Goal: Check status: Check status

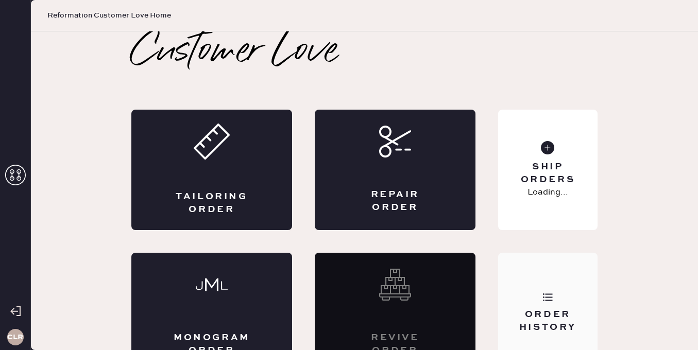
click at [521, 298] on div "Order History" at bounding box center [547, 313] width 99 height 121
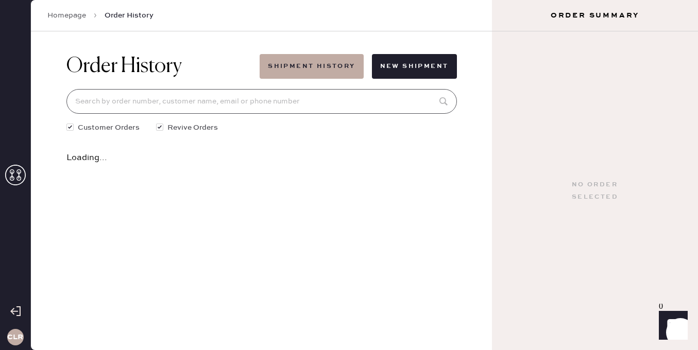
click at [271, 112] on input at bounding box center [261, 101] width 390 height 25
paste input "80932"
type input "80932"
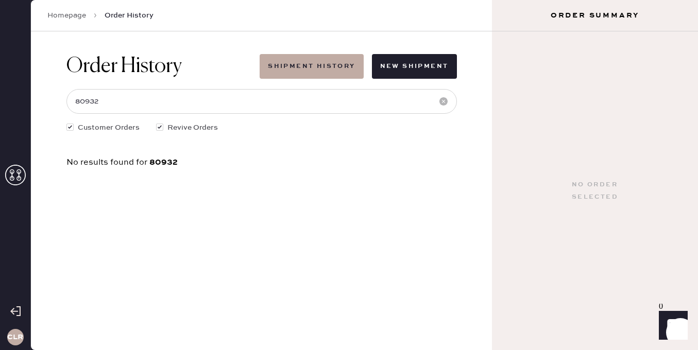
click at [20, 174] on use at bounding box center [15, 175] width 21 height 21
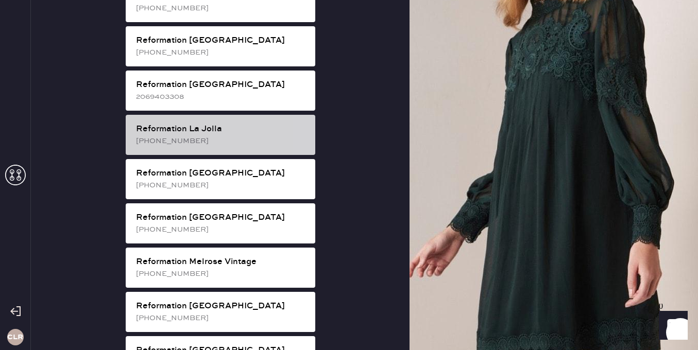
click at [251, 123] on div "Reformation La Jolla" at bounding box center [221, 129] width 171 height 12
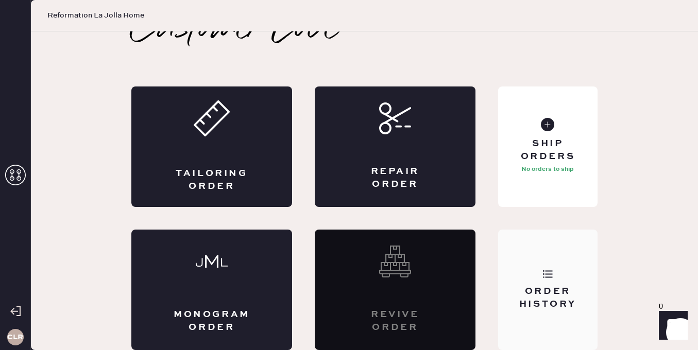
click at [539, 247] on div "Order History" at bounding box center [547, 290] width 99 height 121
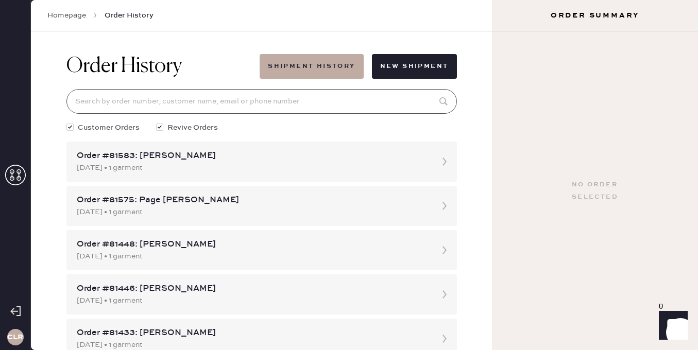
click at [250, 98] on input at bounding box center [261, 101] width 390 height 25
paste input "80932"
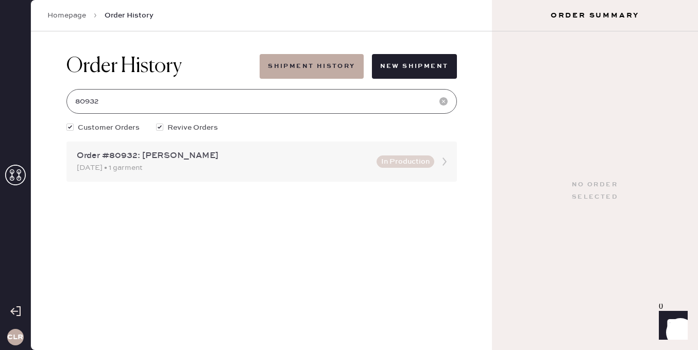
type input "80932"
click at [152, 156] on div "Order #80932: [PERSON_NAME]" at bounding box center [224, 156] width 294 height 12
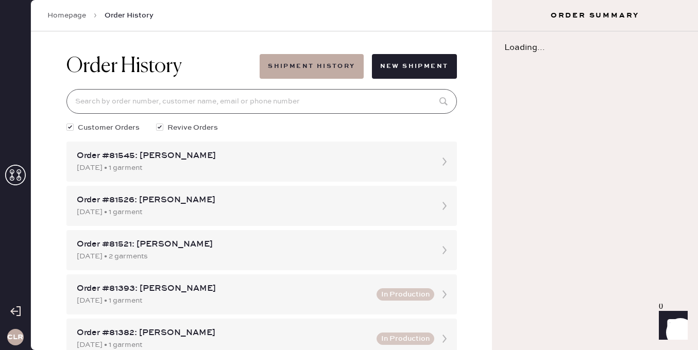
click at [185, 93] on input at bounding box center [261, 101] width 390 height 25
paste input "80932"
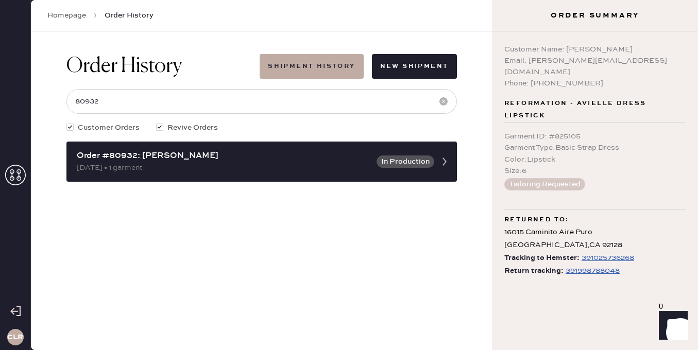
click at [587, 265] on div "391998788048" at bounding box center [593, 271] width 54 height 12
click at [158, 106] on input "80932" at bounding box center [261, 101] width 390 height 25
paste input "[EMAIL_ADDRESS][DOMAIN_NAME]"
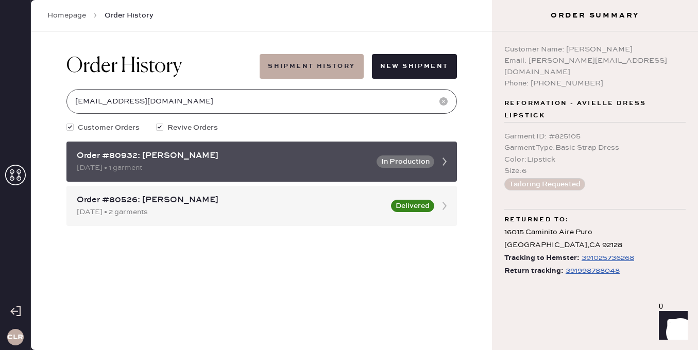
type input "[EMAIL_ADDRESS][DOMAIN_NAME]"
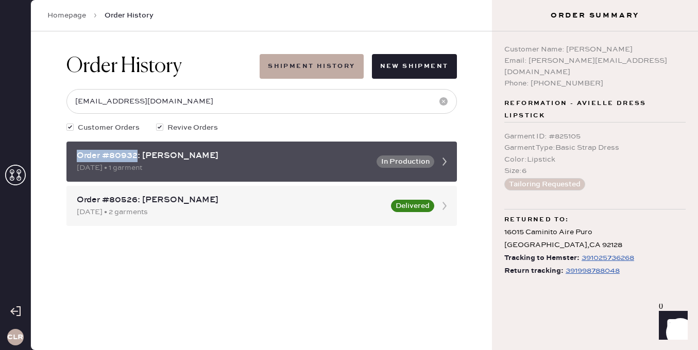
drag, startPoint x: 138, startPoint y: 154, endPoint x: 76, endPoint y: 153, distance: 61.8
click at [76, 153] on div "Order #80932: [PERSON_NAME] [DATE] • 1 garment In Production" at bounding box center [261, 162] width 390 height 40
copy div "Order #80932"
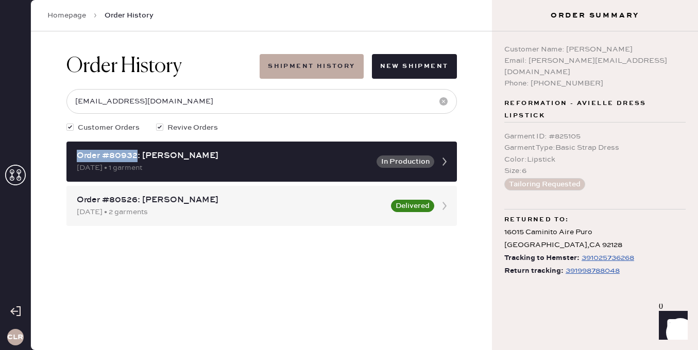
click at [552, 265] on span "Return tracking:" at bounding box center [533, 271] width 59 height 13
click at [551, 265] on span "Return tracking:" at bounding box center [533, 271] width 59 height 13
drag, startPoint x: 529, startPoint y: 260, endPoint x: 653, endPoint y: 259, distance: 124.1
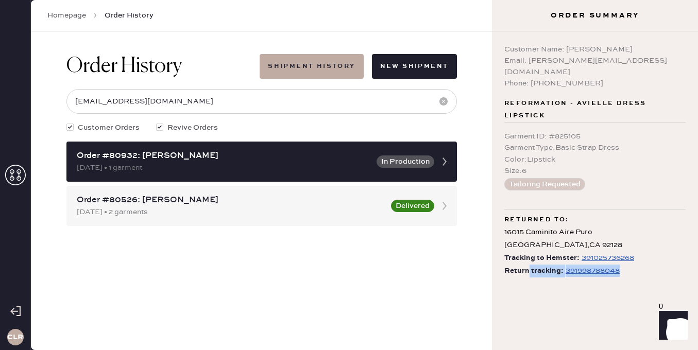
click at [653, 265] on div "Return tracking: 391998788048" at bounding box center [594, 271] width 181 height 13
copy div "tracking: 391998788048"
